Goal: Information Seeking & Learning: Learn about a topic

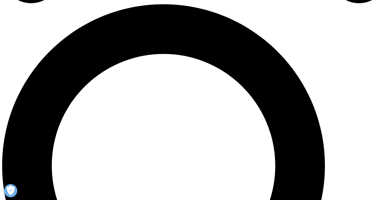
scroll to position [390, 0]
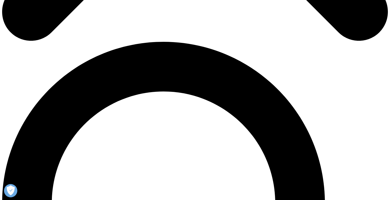
scroll to position [351, 0]
